Goal: Navigation & Orientation: Find specific page/section

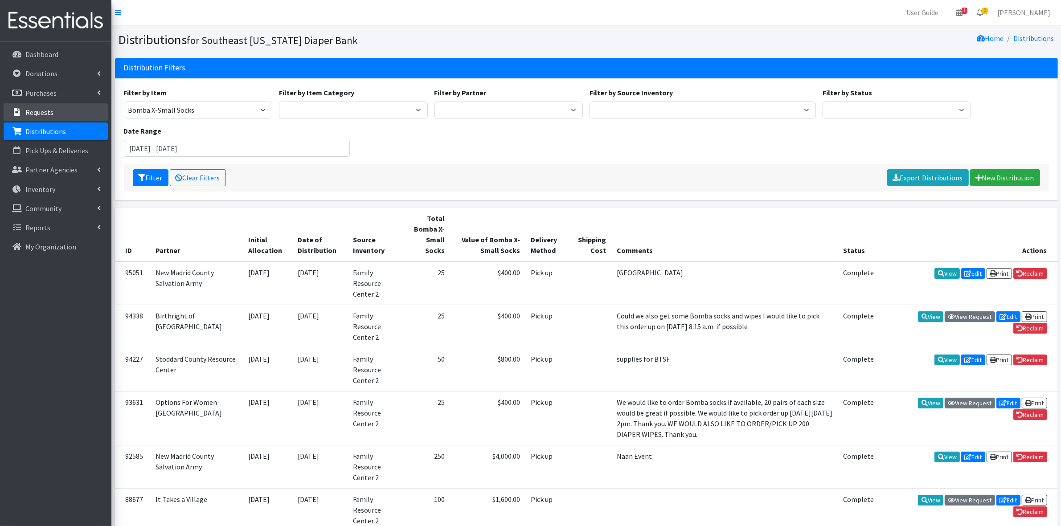
click at [43, 111] on p "Requests" at bounding box center [39, 112] width 28 height 9
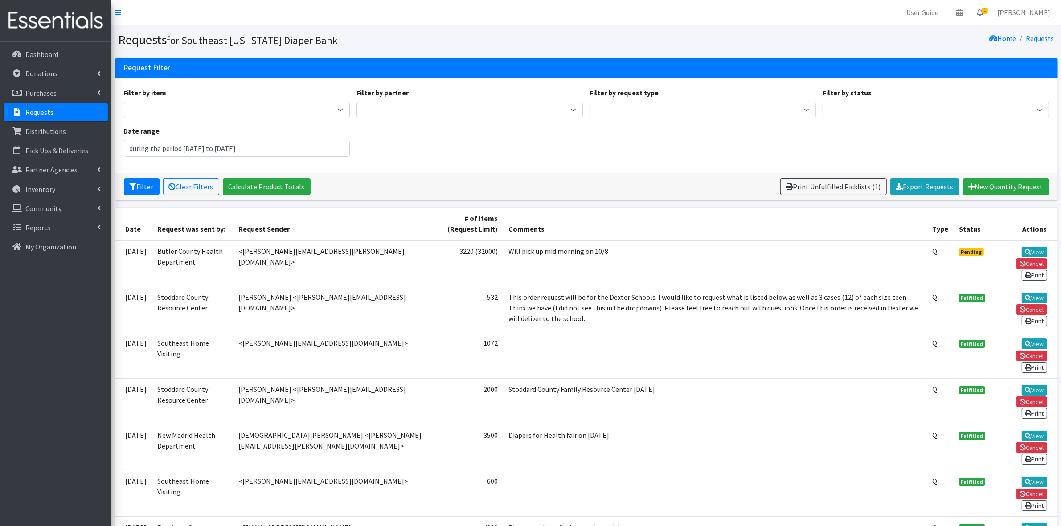
click at [54, 108] on link "Requests" at bounding box center [56, 112] width 104 height 18
